Goal: Entertainment & Leisure: Browse casually

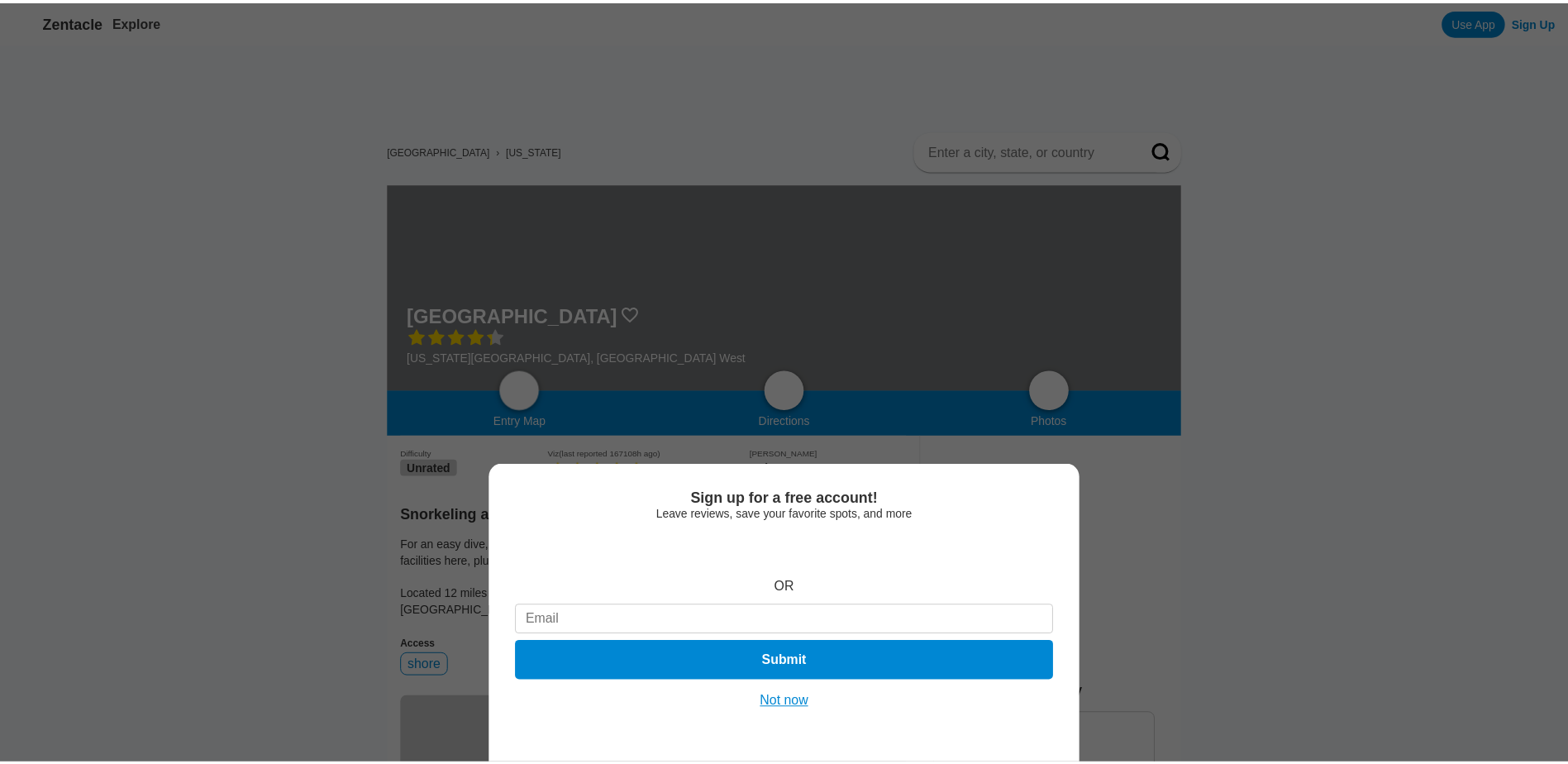
scroll to position [1466, 0]
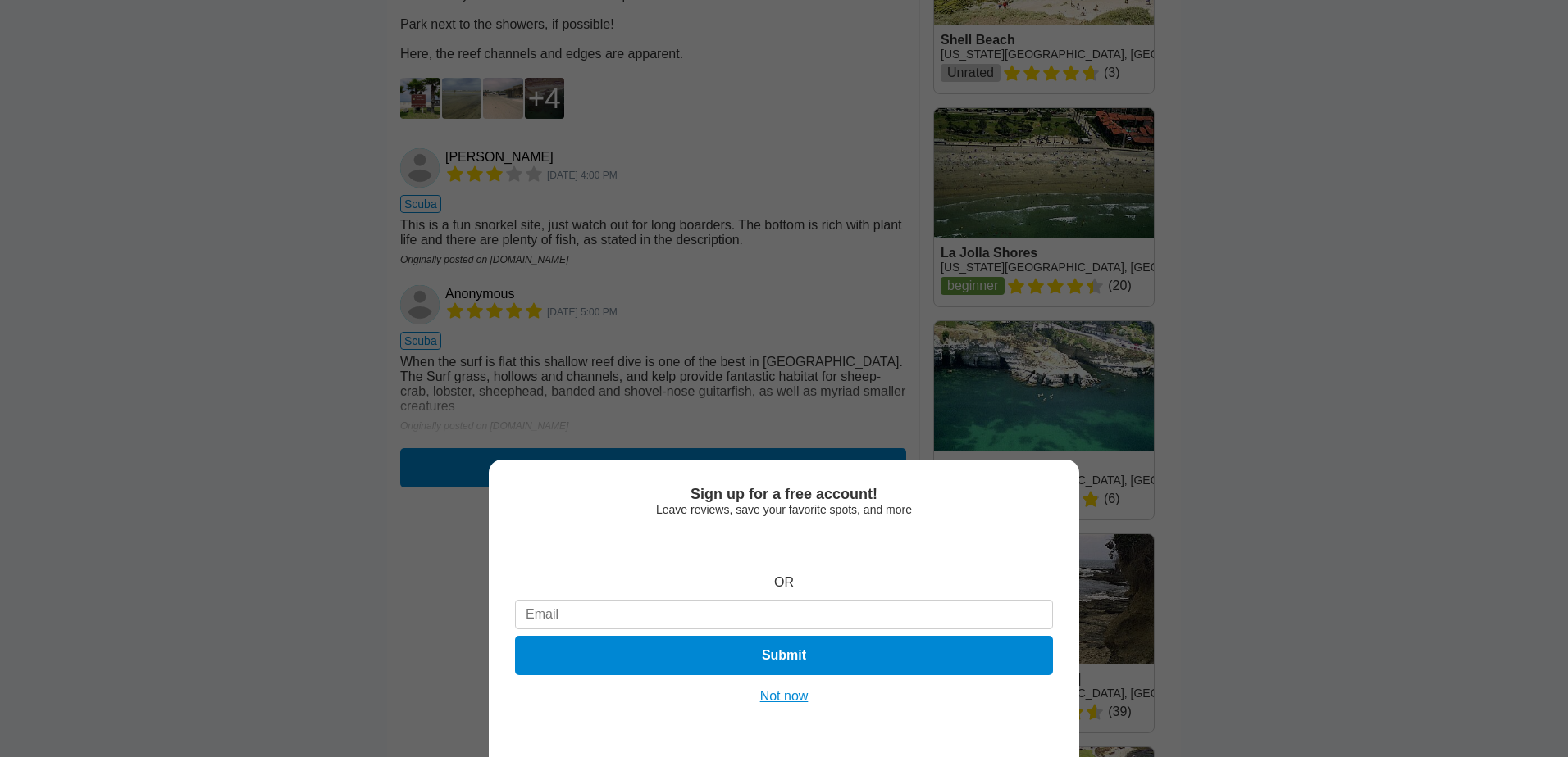
click at [789, 700] on button "Not now" at bounding box center [784, 696] width 58 height 16
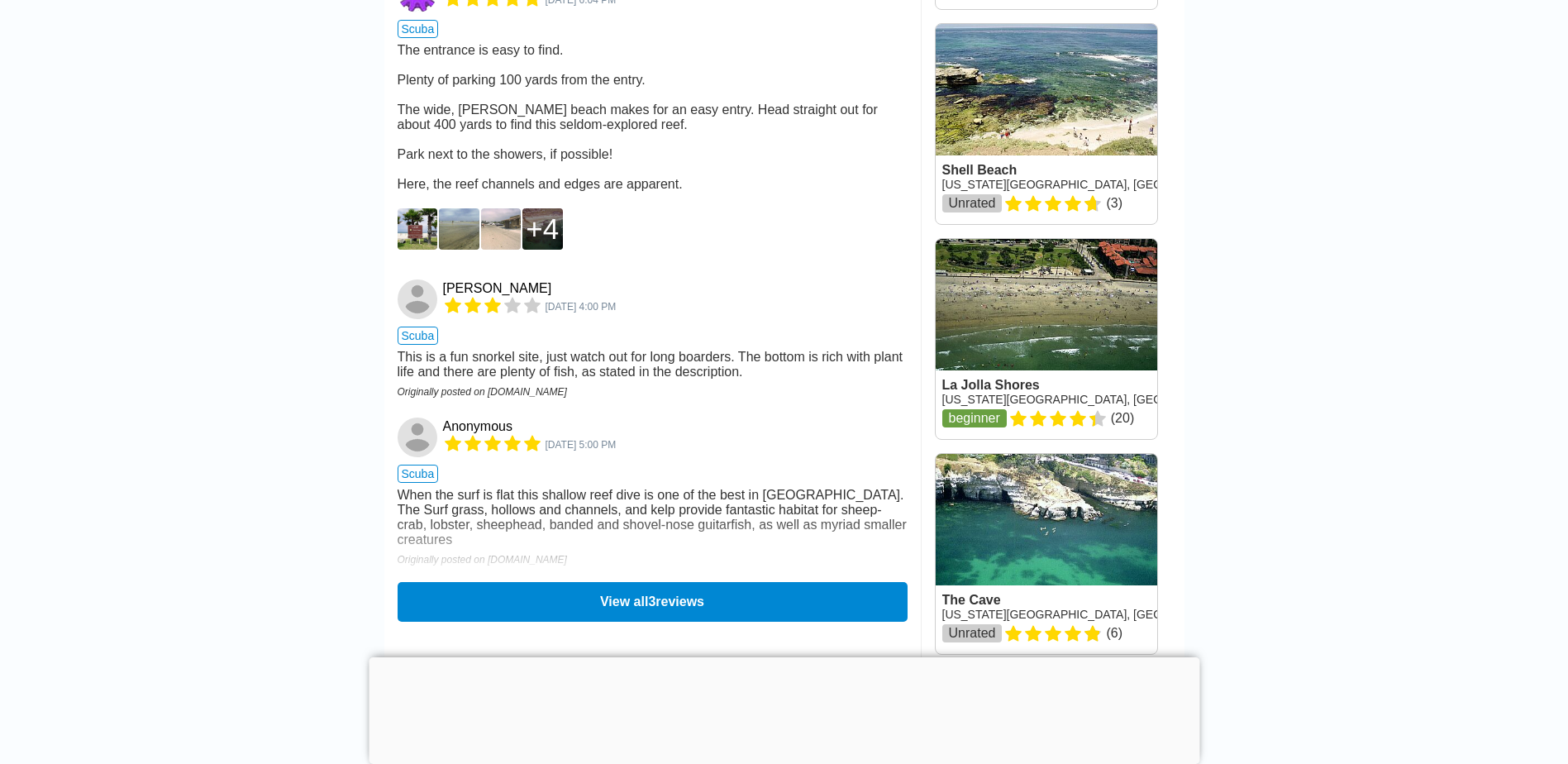
scroll to position [1316, 0]
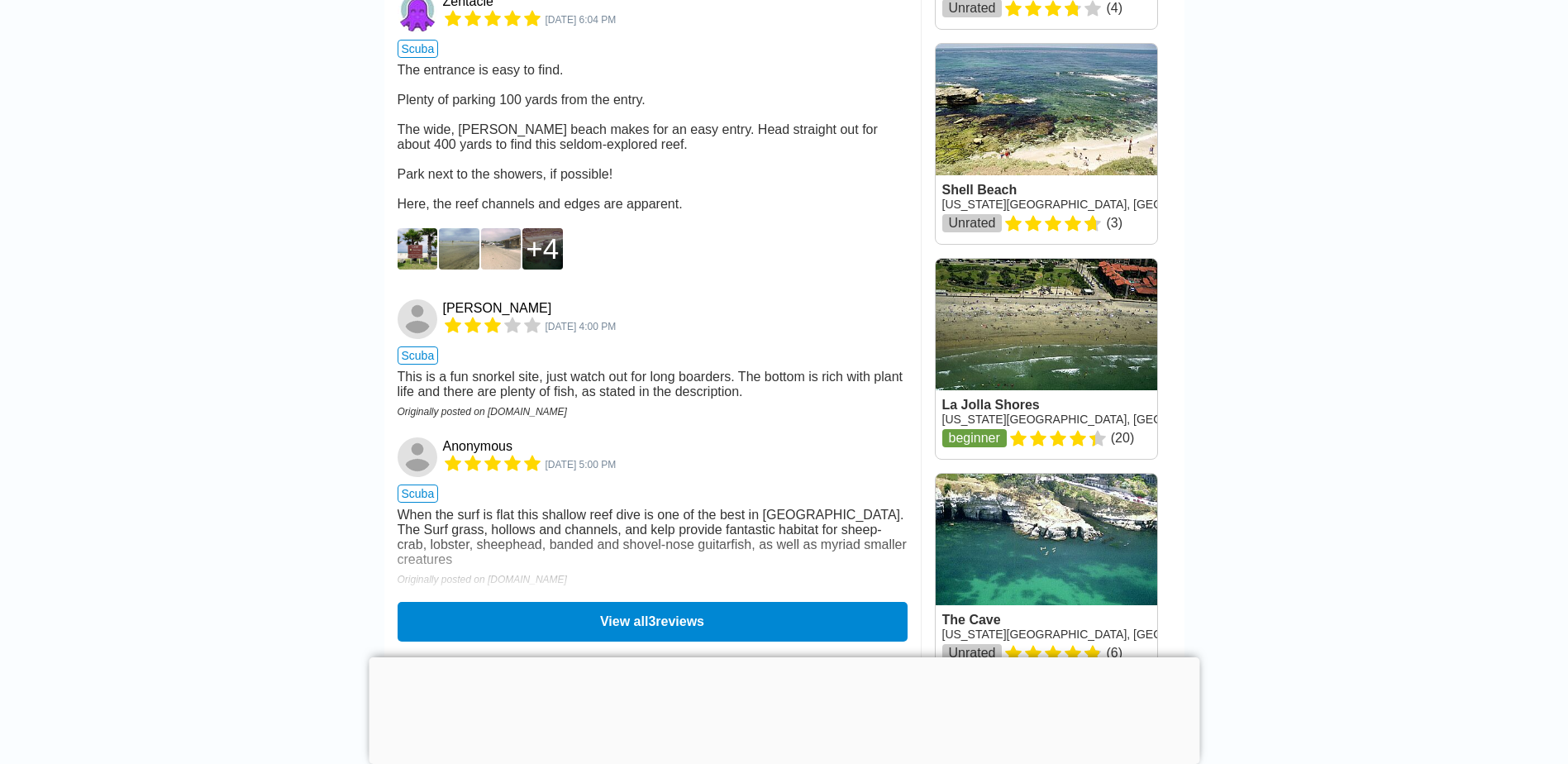
click at [415, 270] on img at bounding box center [418, 249] width 41 height 42
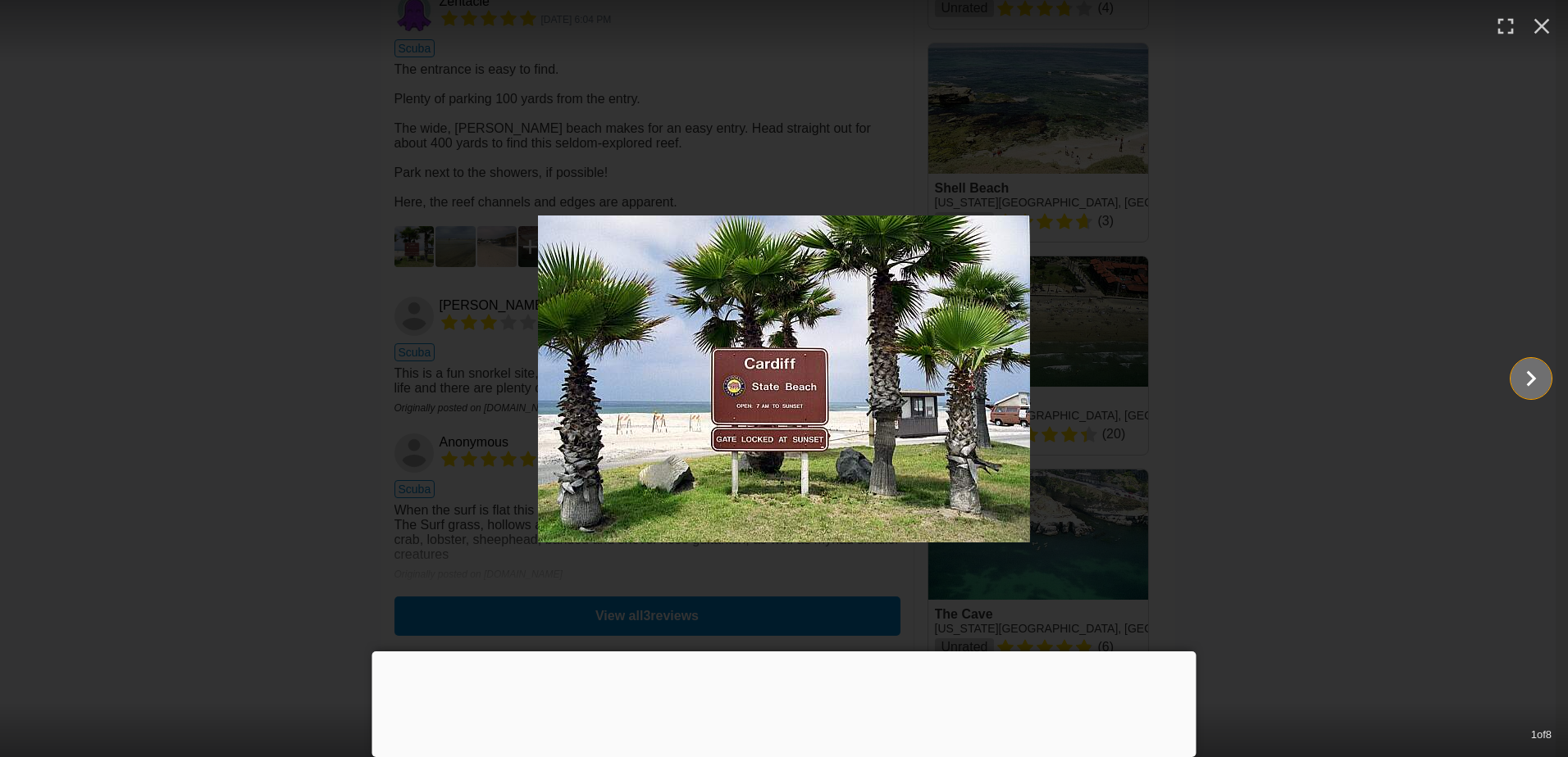
click at [1533, 381] on icon "Show slide 2 of 8" at bounding box center [1532, 379] width 10 height 15
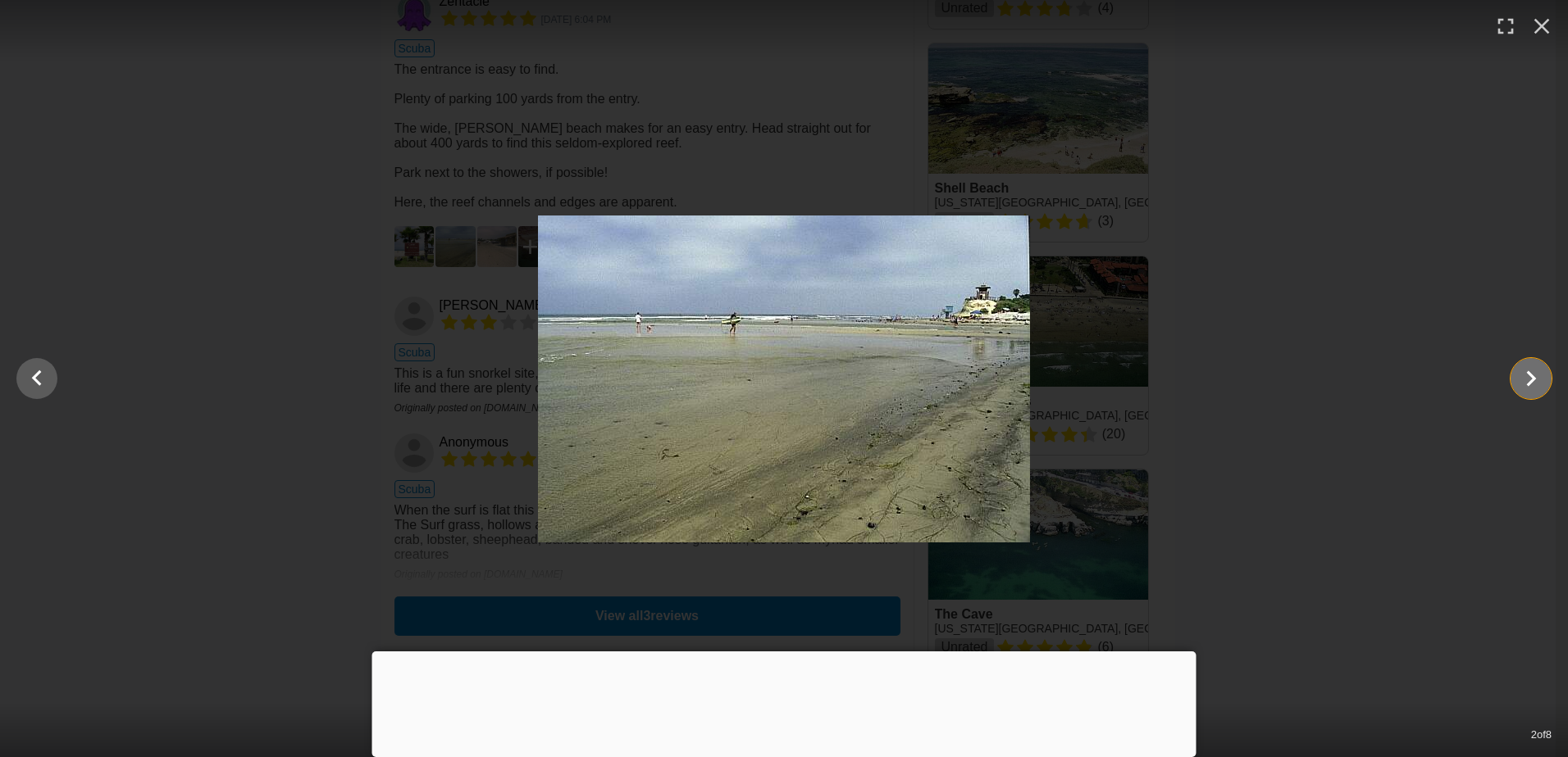
click at [1533, 381] on icon "Show slide 3 of 8" at bounding box center [1532, 379] width 10 height 15
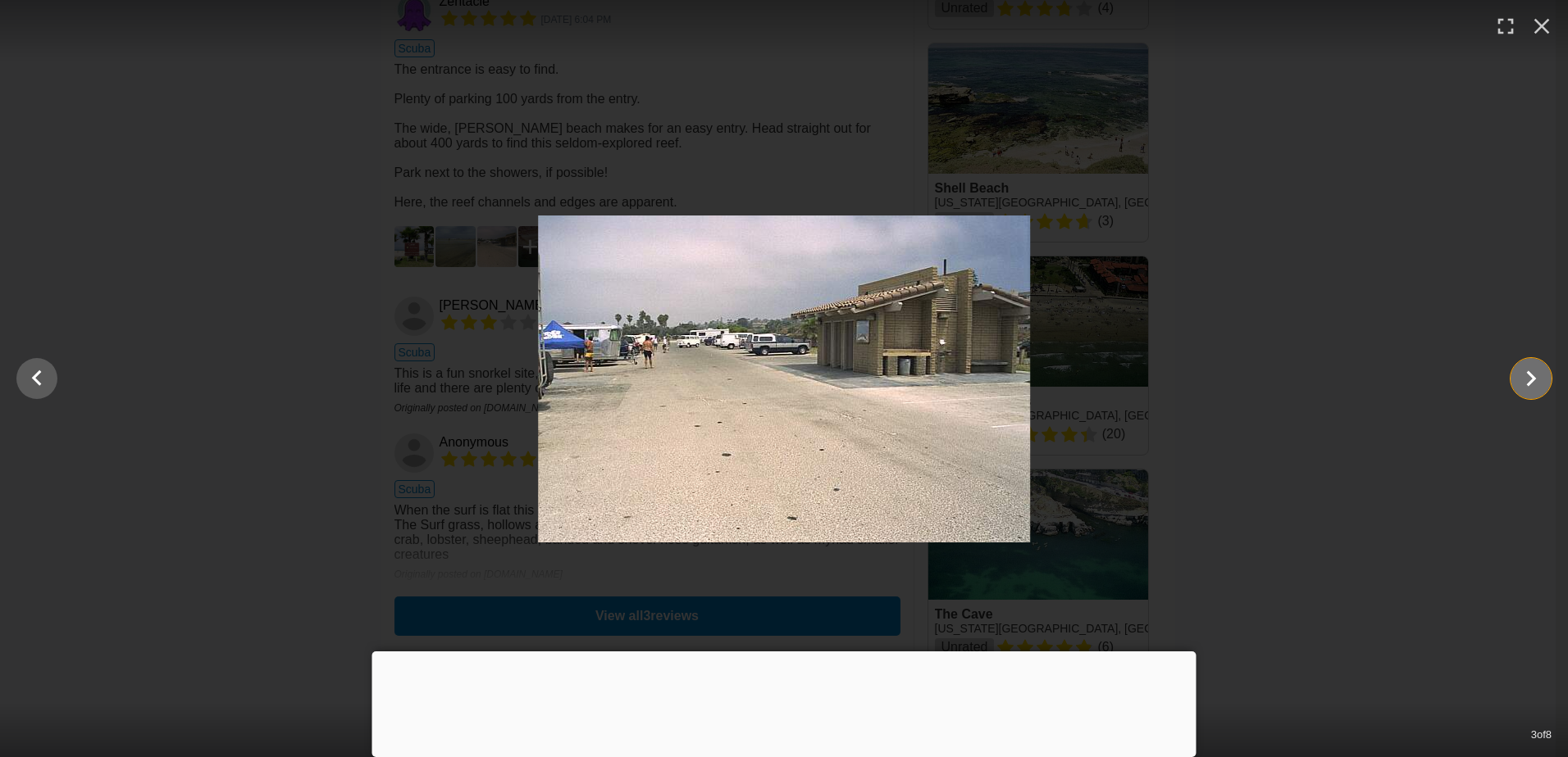
click at [1533, 381] on icon "Show slide 4 of 8" at bounding box center [1532, 379] width 10 height 15
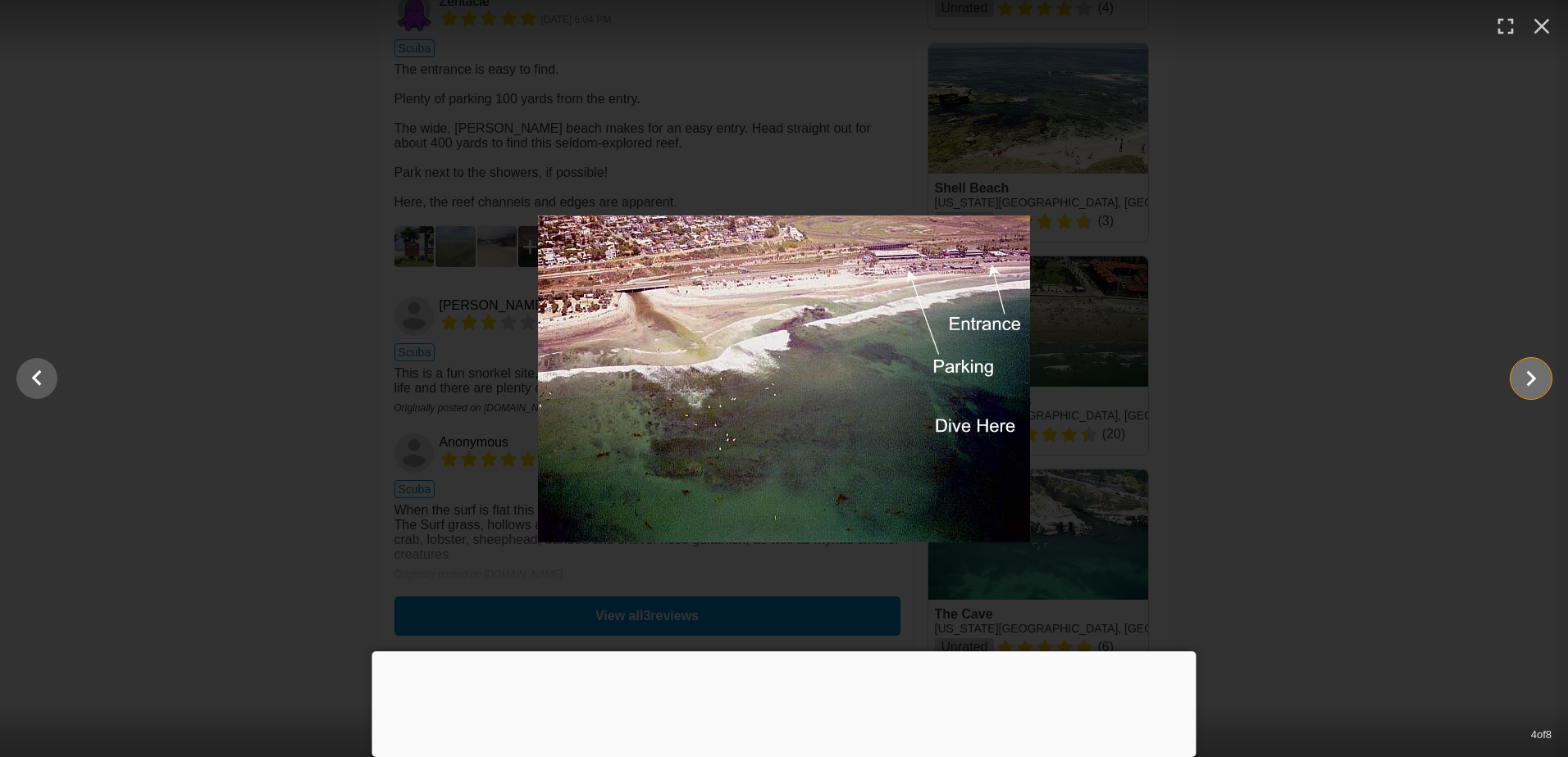
click at [1533, 383] on icon "Show slide 5 of 8" at bounding box center [1530, 378] width 31 height 40
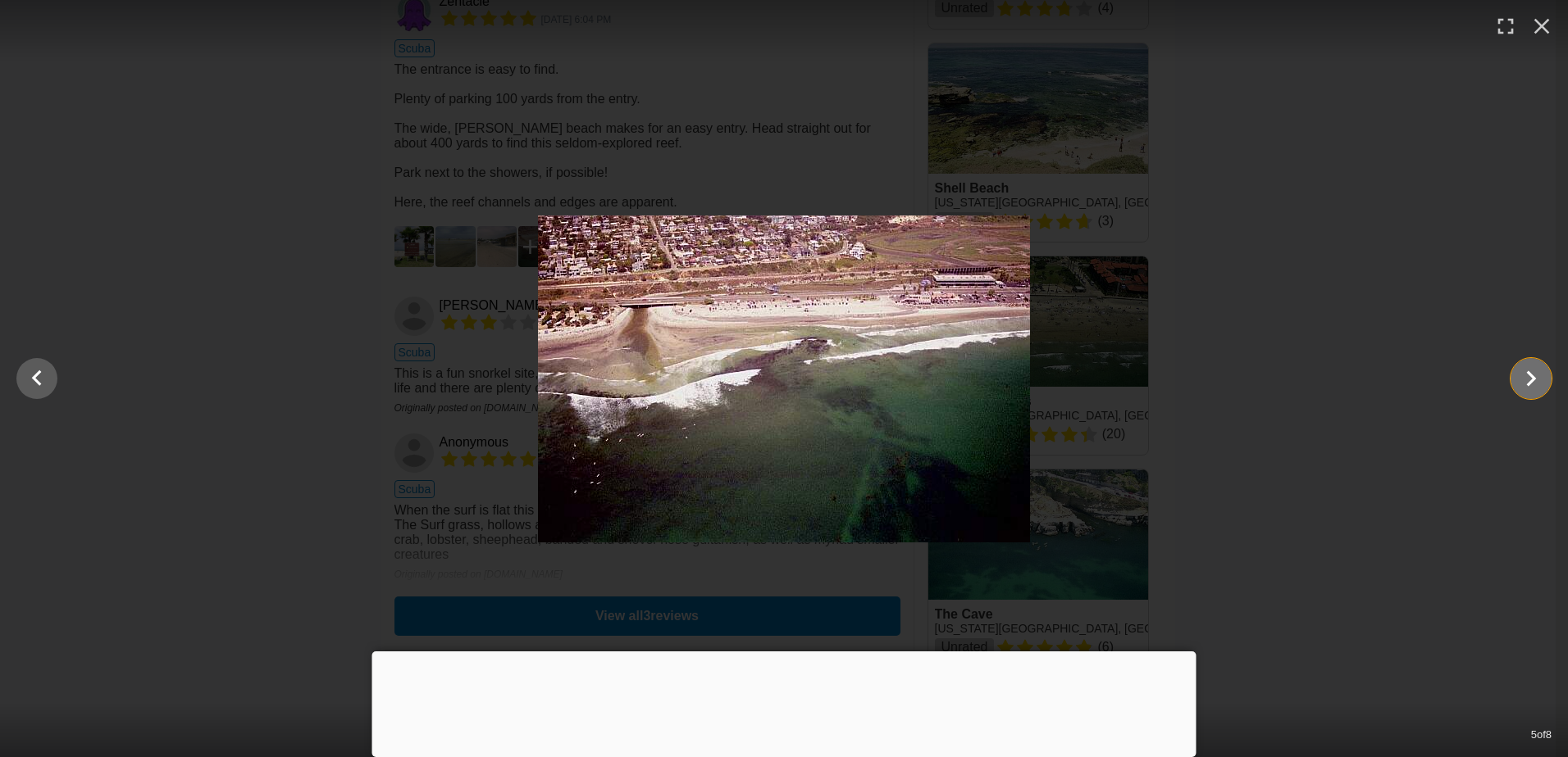
click at [1533, 383] on icon "Show slide 6 of 8" at bounding box center [1530, 378] width 31 height 40
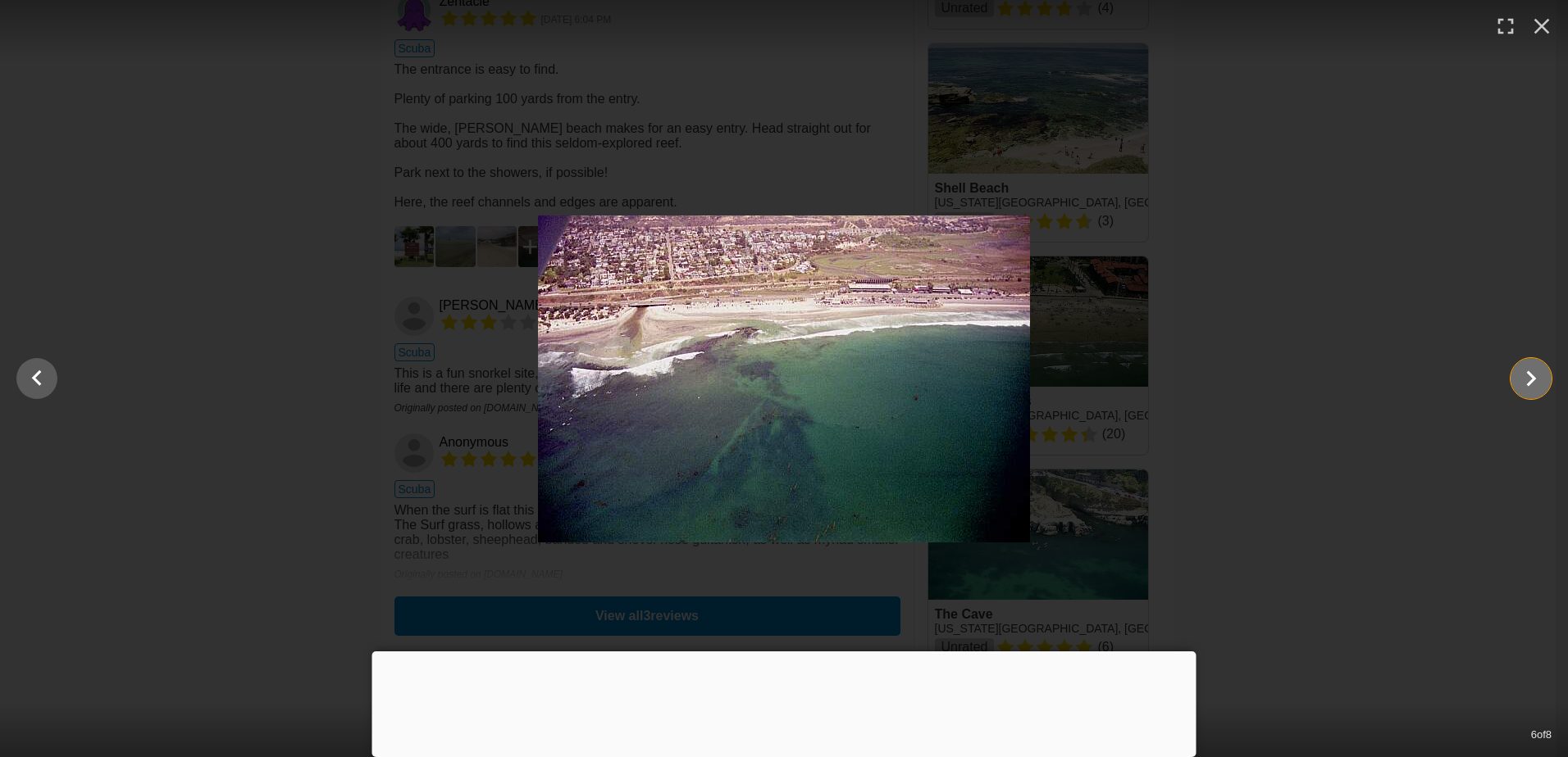
click at [1533, 383] on icon "Show slide 7 of 8" at bounding box center [1530, 378] width 31 height 40
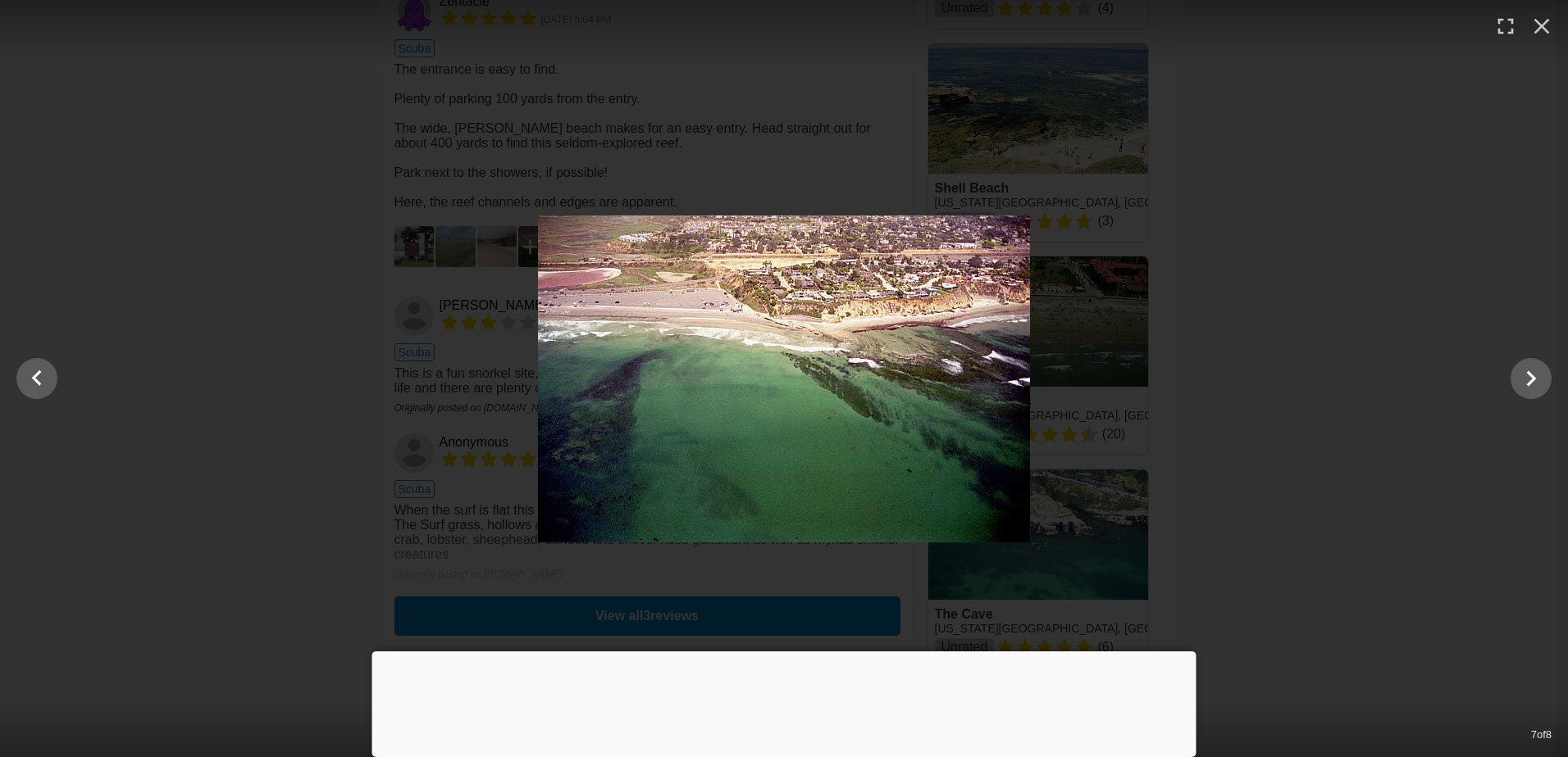
click at [871, 405] on img at bounding box center [784, 378] width 492 height 327
click at [1531, 381] on icon "Show slide 8 of 8" at bounding box center [1532, 379] width 10 height 15
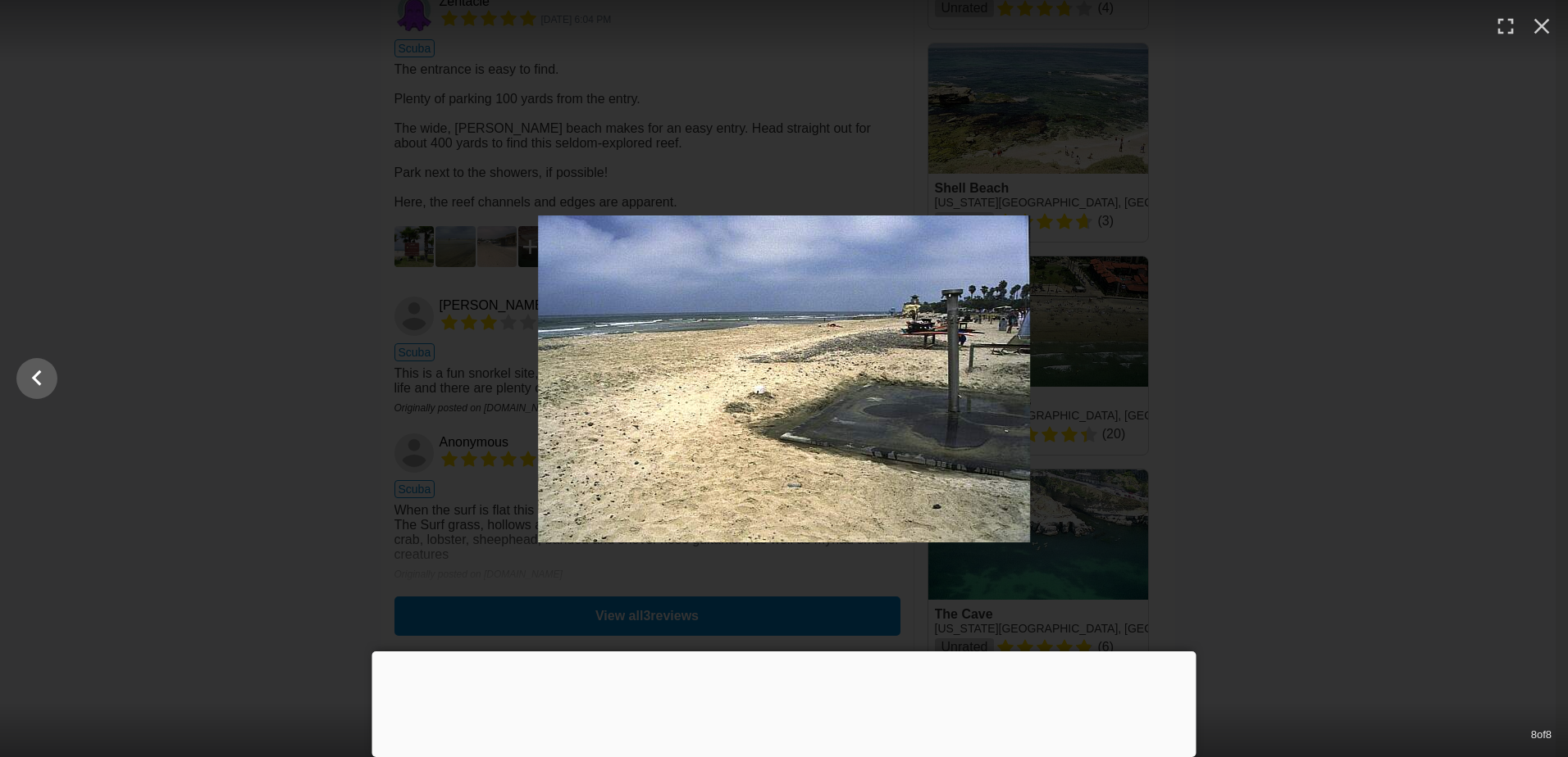
click at [1531, 381] on div at bounding box center [784, 378] width 1568 height 327
